Goal: Task Accomplishment & Management: Manage account settings

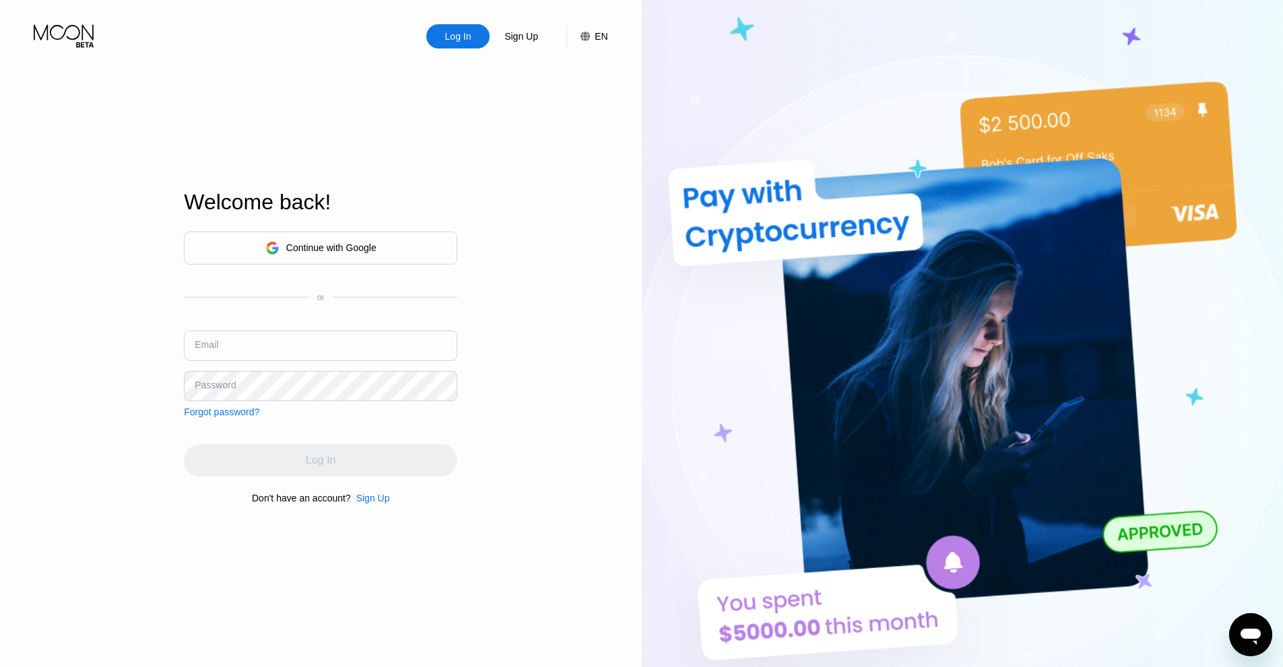
click at [275, 347] on input "text" at bounding box center [320, 346] width 273 height 30
type input "[EMAIL_ADDRESS][DOMAIN_NAME]"
click at [224, 383] on div "Password" at bounding box center [215, 385] width 41 height 11
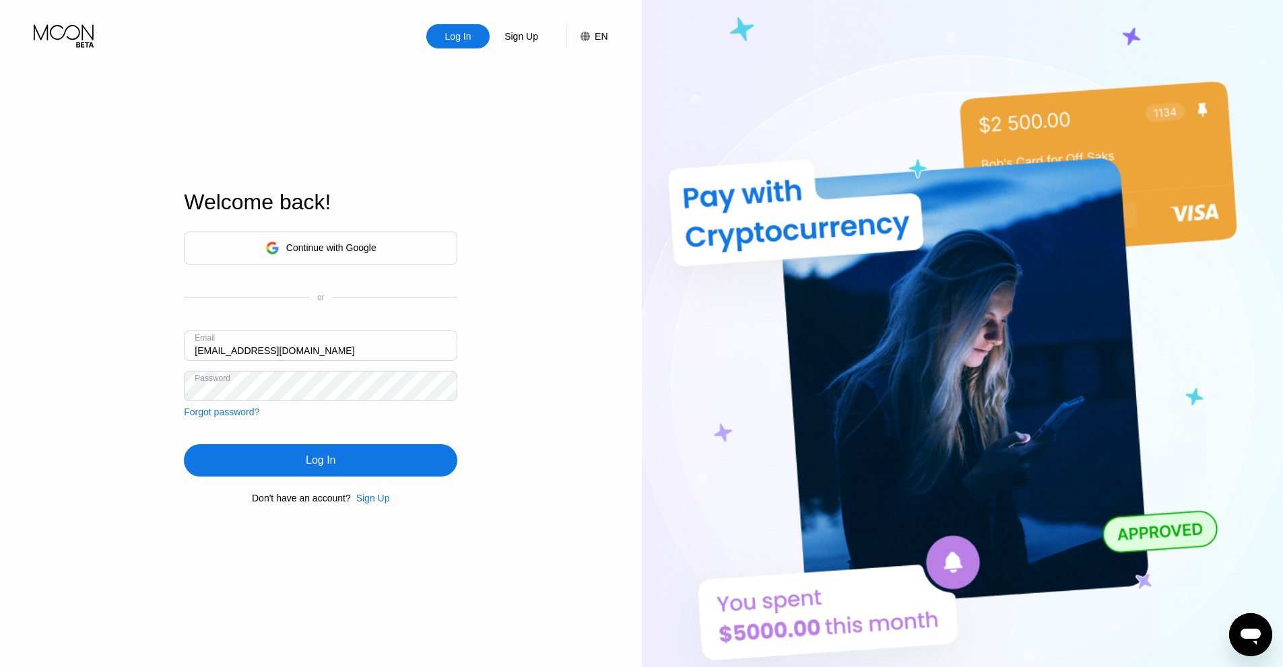
click at [288, 461] on div "Log In" at bounding box center [320, 460] width 273 height 32
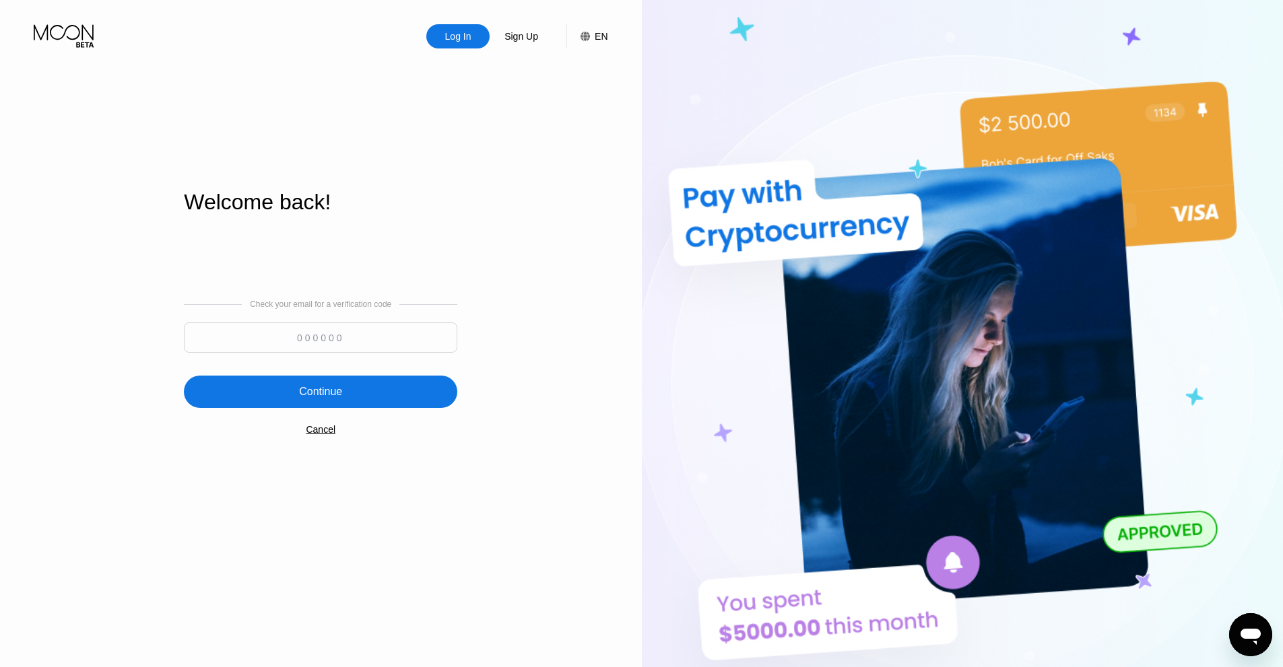
click at [299, 341] on input at bounding box center [320, 338] width 273 height 30
click at [363, 333] on input at bounding box center [320, 338] width 273 height 30
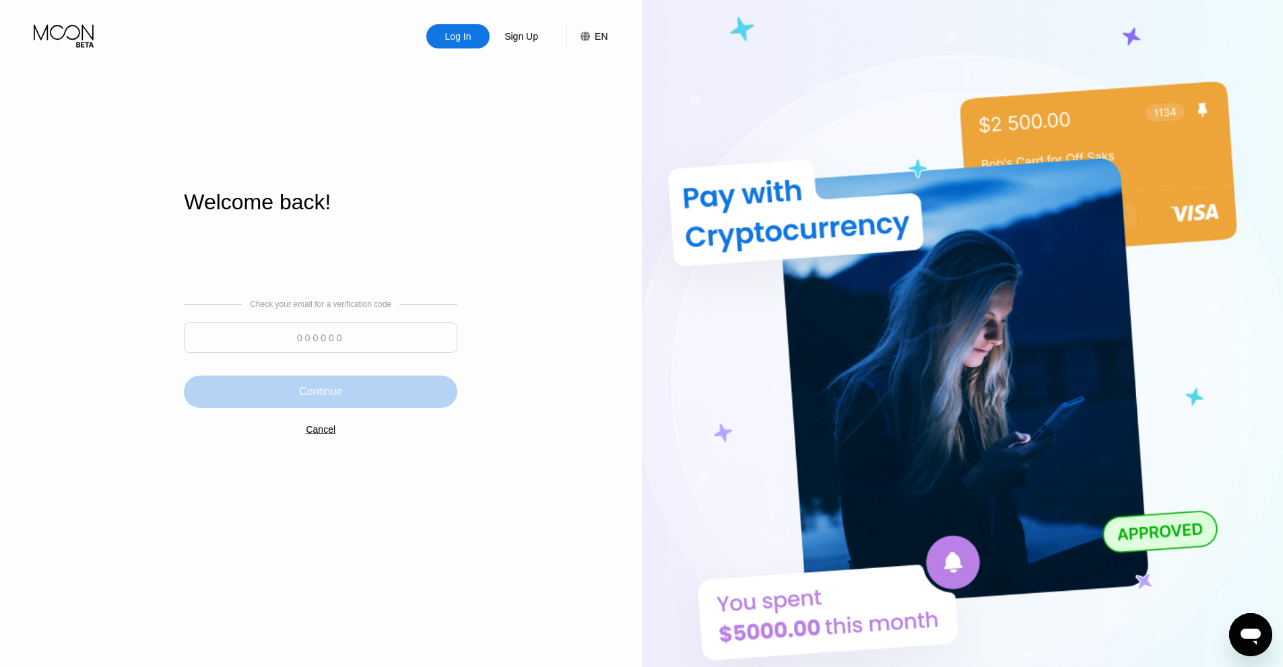
click at [389, 401] on div "Continue" at bounding box center [320, 392] width 273 height 32
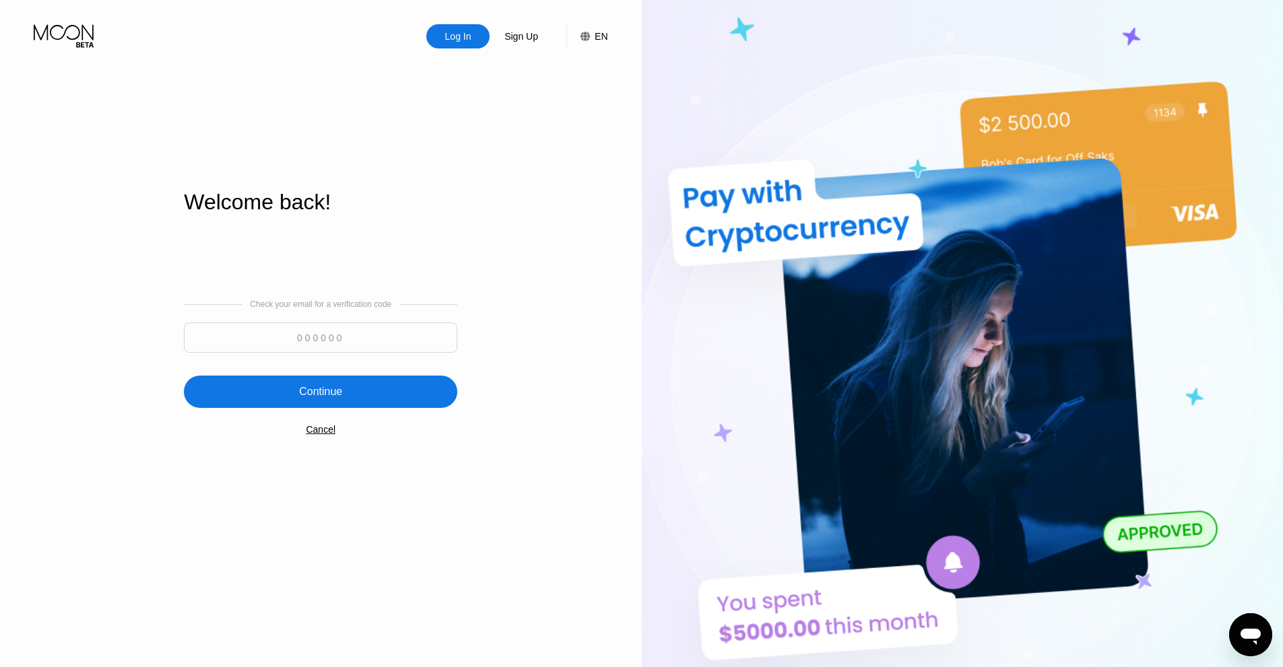
click at [345, 342] on input at bounding box center [320, 338] width 273 height 30
type input "55685"
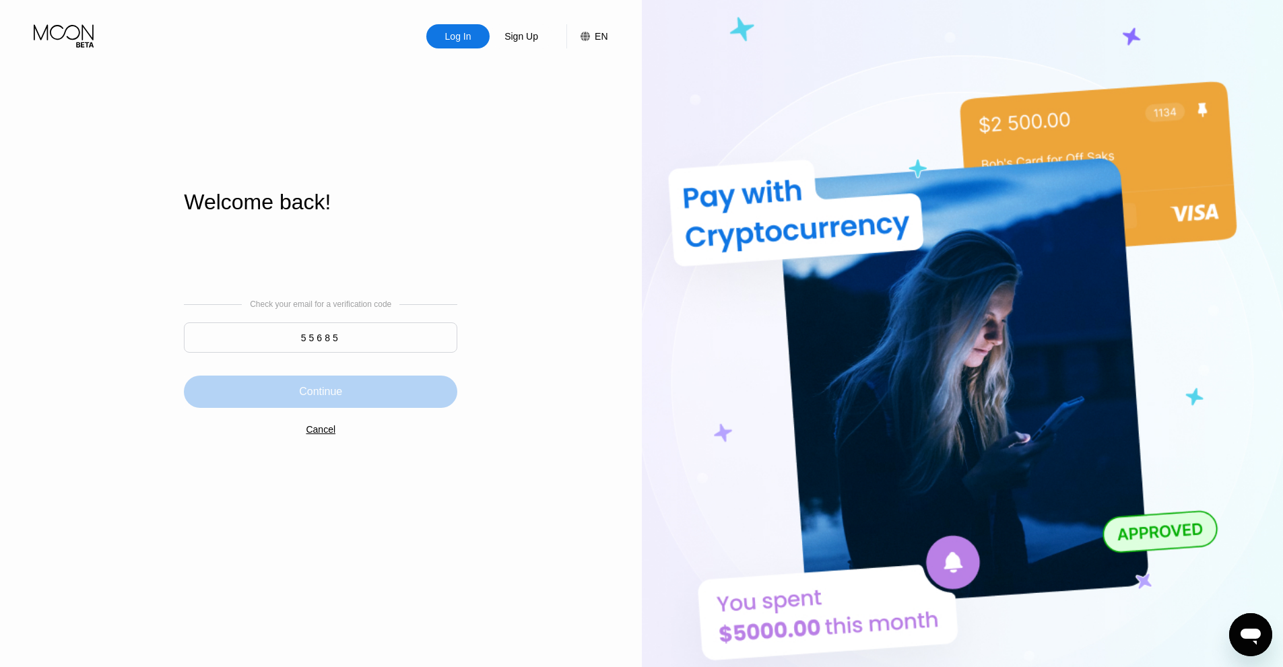
click at [354, 396] on div "Continue" at bounding box center [320, 392] width 273 height 32
drag, startPoint x: 43, startPoint y: 42, endPoint x: 56, endPoint y: 39, distance: 13.2
click at [51, 39] on icon at bounding box center [65, 36] width 63 height 24
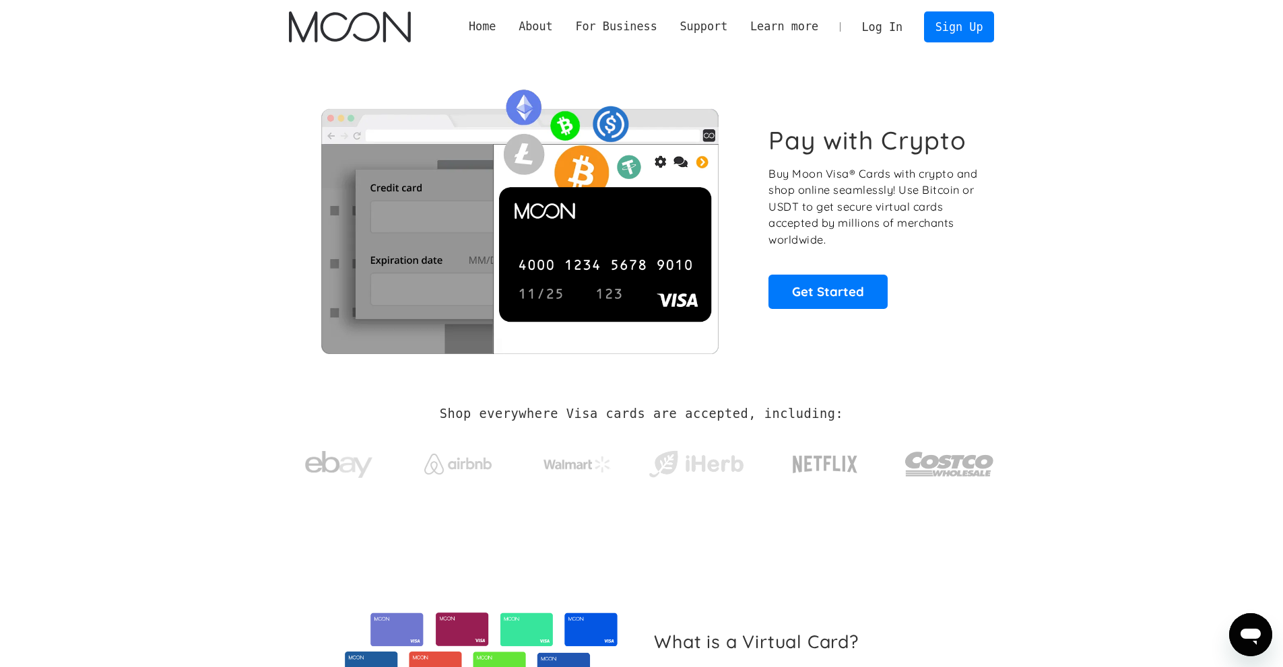
click at [907, 20] on link "Log In" at bounding box center [881, 27] width 63 height 30
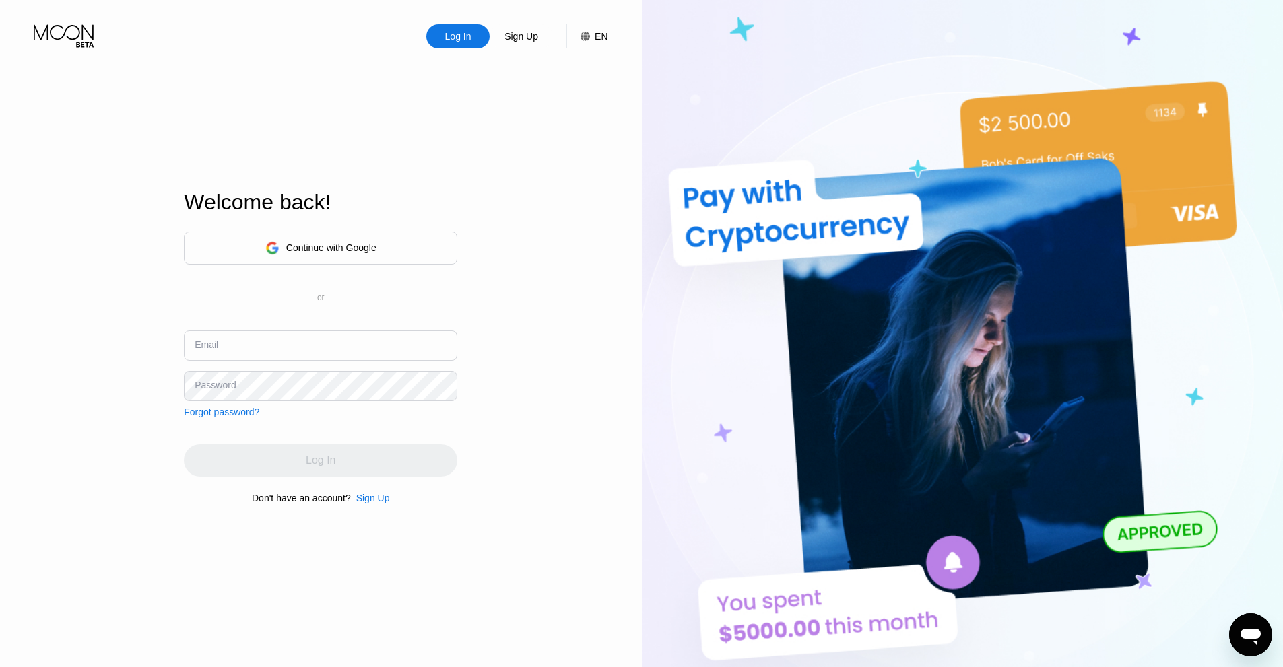
click at [239, 357] on input "text" at bounding box center [320, 346] width 273 height 30
type input "[EMAIL_ADDRESS][DOMAIN_NAME]"
click at [230, 378] on div "Password" at bounding box center [320, 386] width 273 height 30
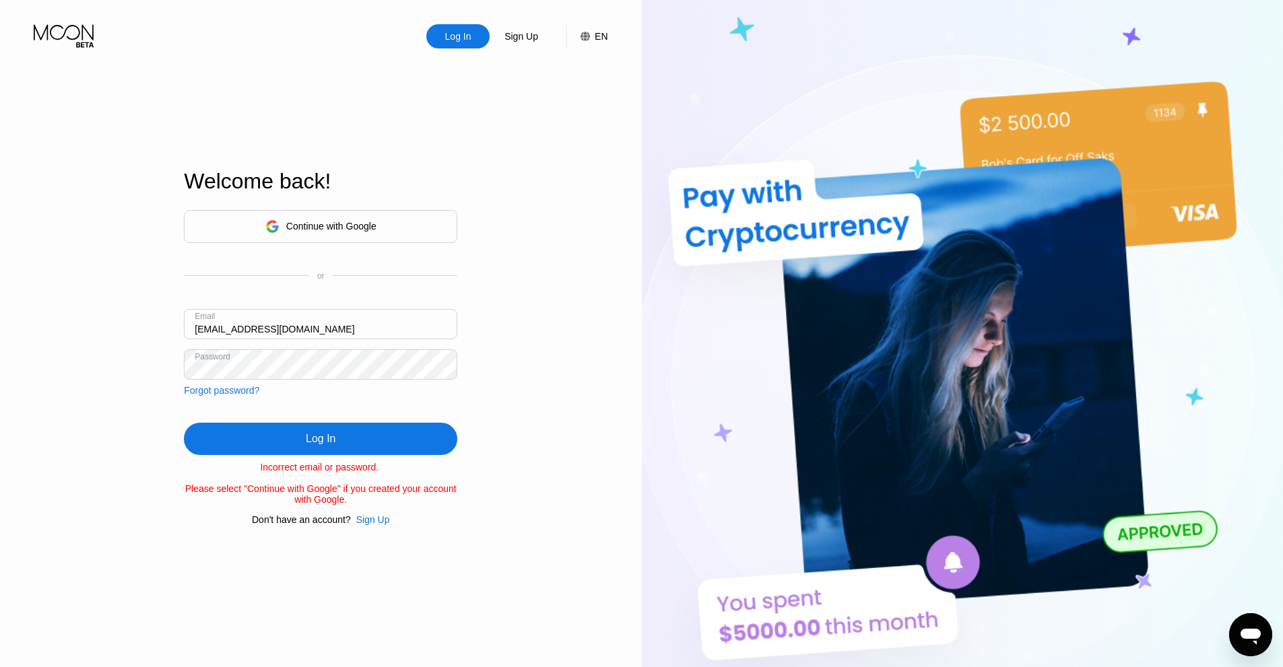
click at [284, 413] on div "Continue with Google or Email gijapal847@dextrago.com Password Forgot password?…" at bounding box center [320, 367] width 273 height 315
click at [290, 443] on div "Log In" at bounding box center [320, 439] width 273 height 32
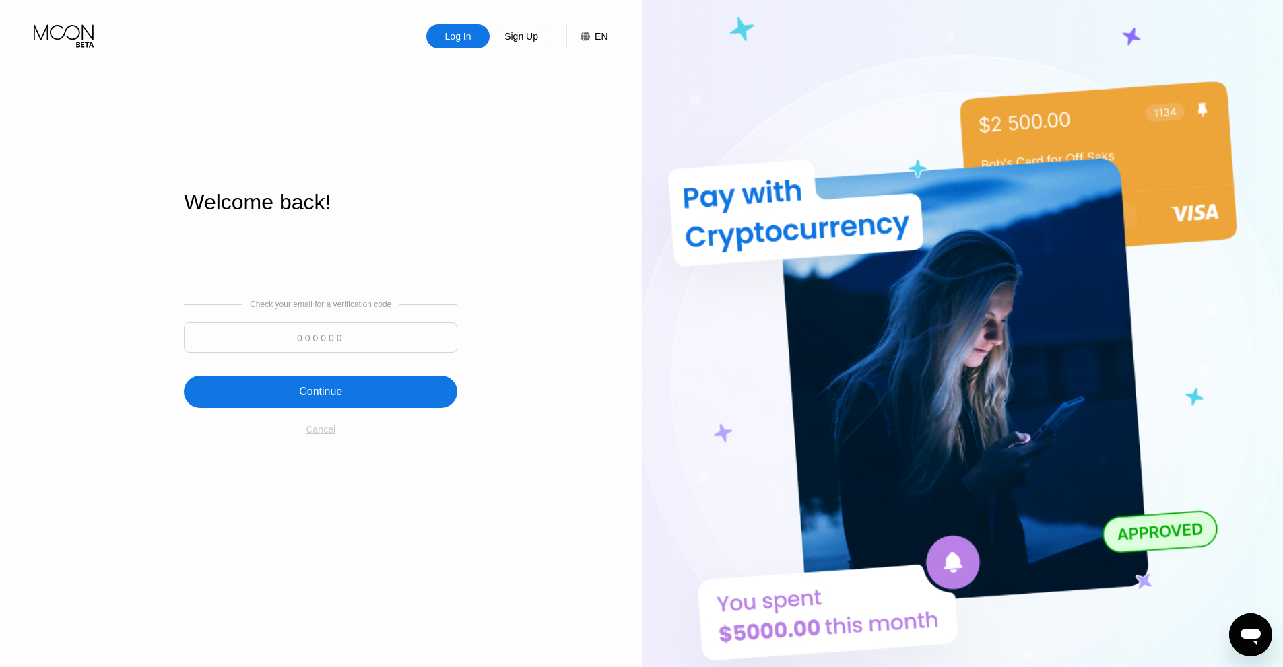
click at [323, 435] on div "Cancel" at bounding box center [321, 429] width 30 height 11
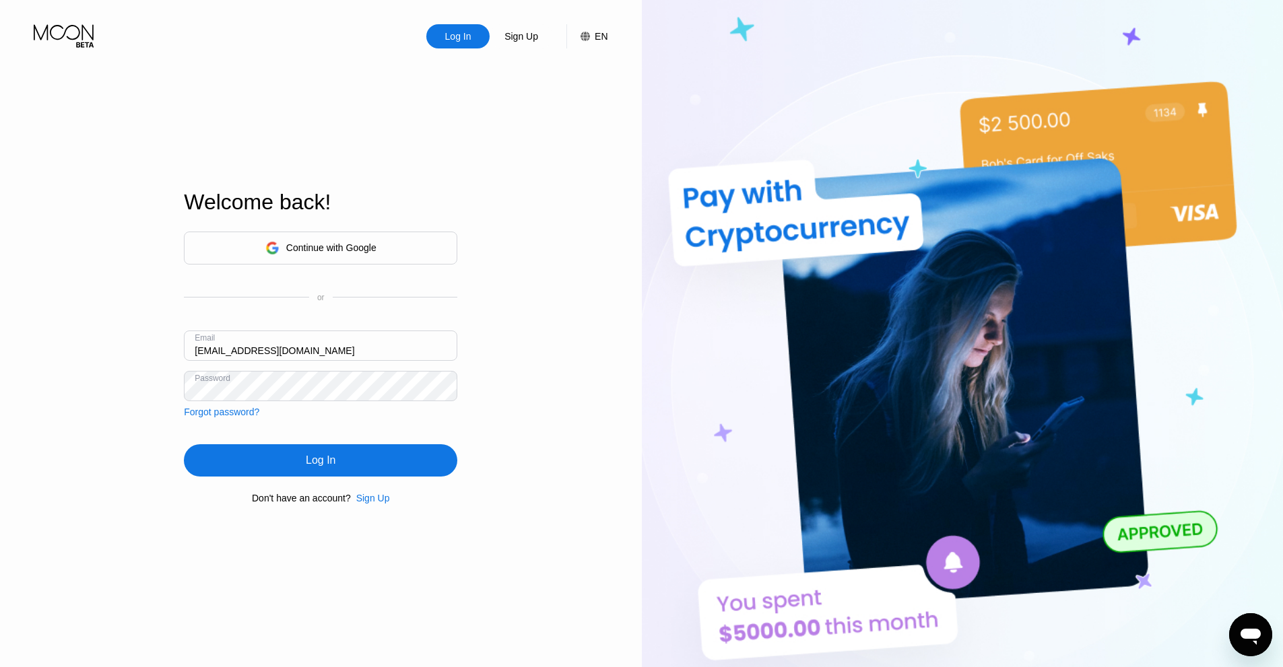
click at [283, 454] on div "Log In" at bounding box center [320, 460] width 273 height 32
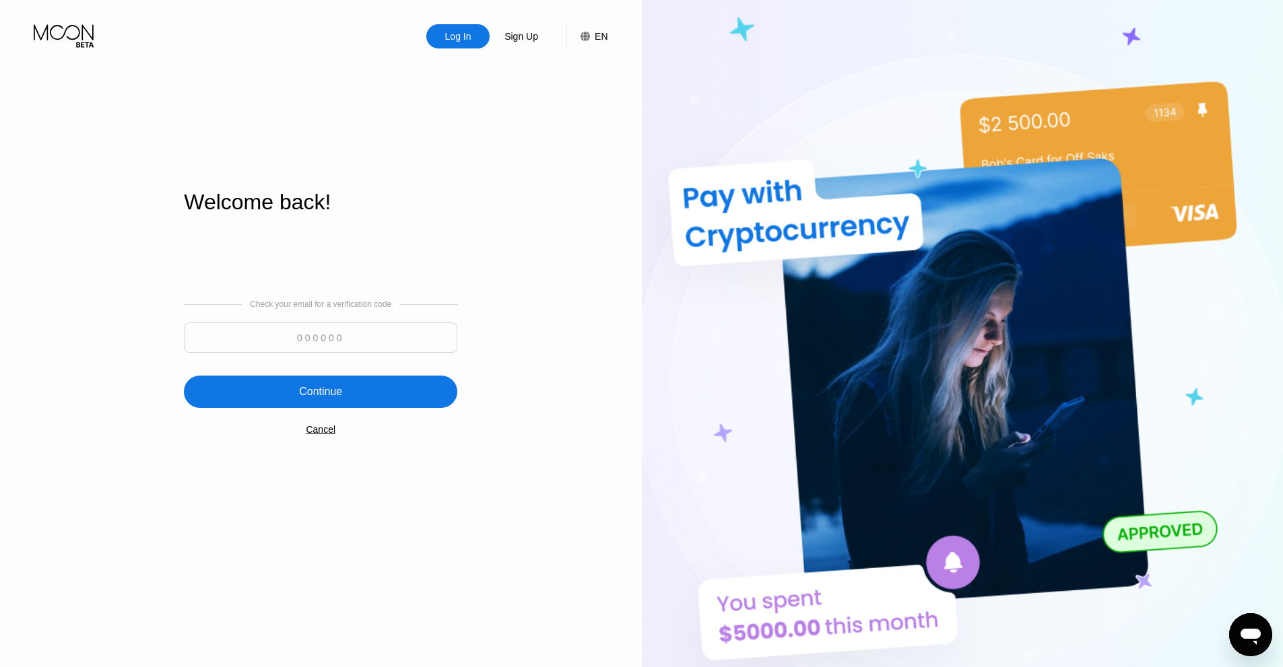
click at [320, 441] on div "Check your email for a verification code Continue Cancel" at bounding box center [320, 367] width 273 height 273
click at [331, 433] on div "Cancel" at bounding box center [321, 429] width 30 height 11
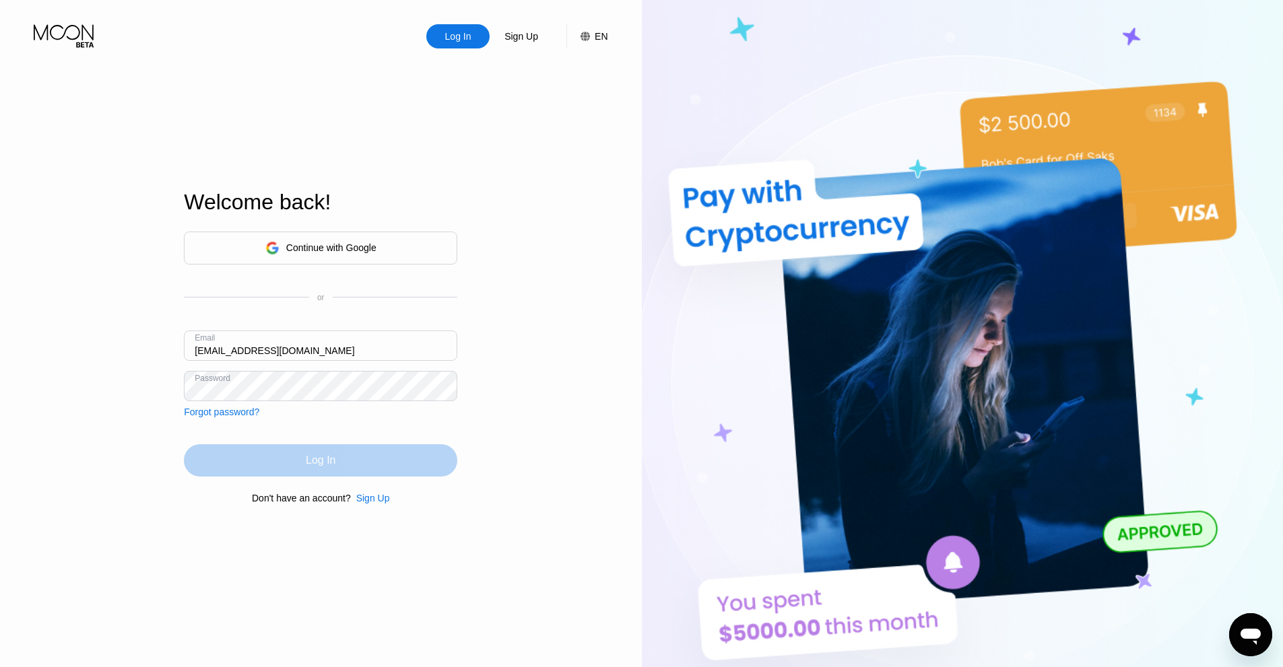
click at [273, 454] on div "Log In" at bounding box center [320, 460] width 273 height 32
click at [273, 454] on div "LOADING..." at bounding box center [320, 460] width 273 height 32
click at [242, 417] on div "Forgot password?" at bounding box center [221, 412] width 75 height 11
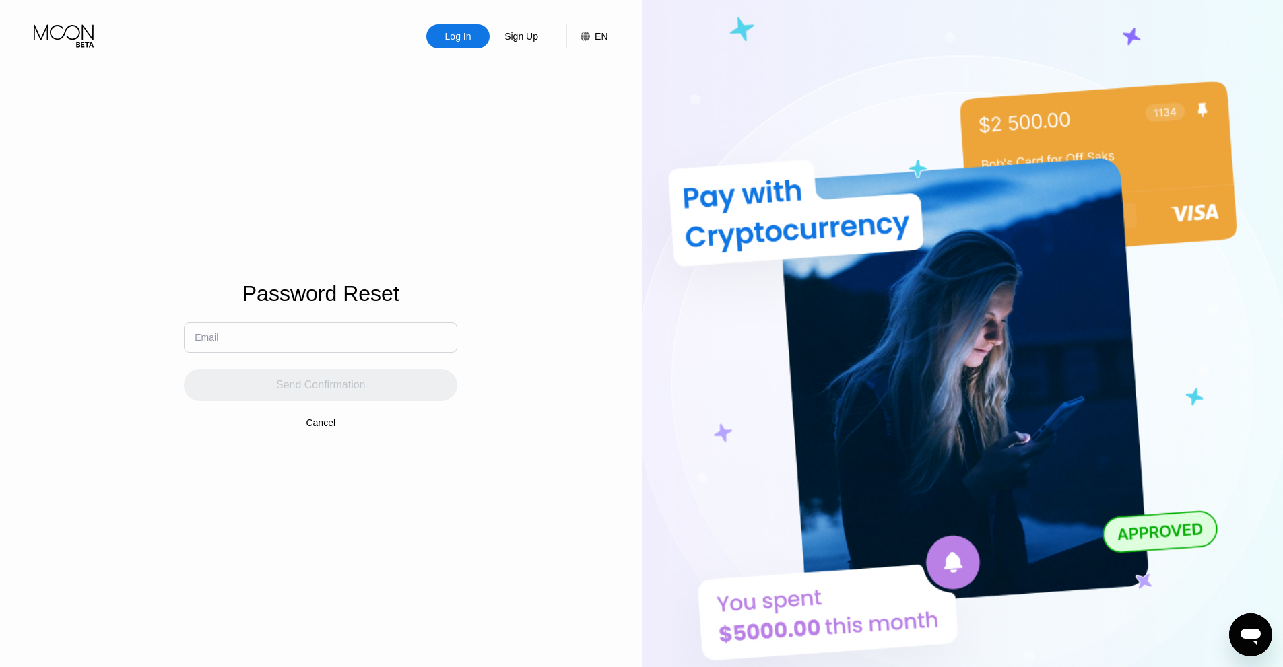
click at [329, 345] on input "text" at bounding box center [320, 338] width 273 height 30
click at [306, 428] on div "Cancel" at bounding box center [321, 422] width 30 height 11
